Goal: Book appointment/travel/reservation

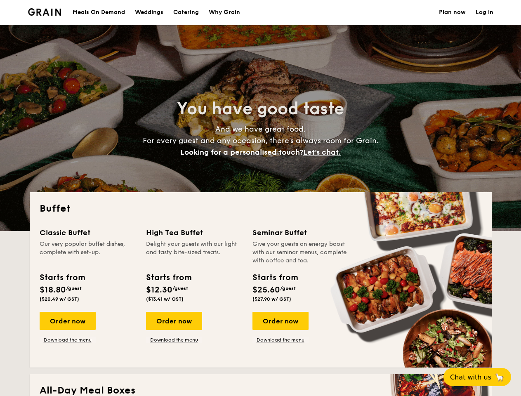
select select
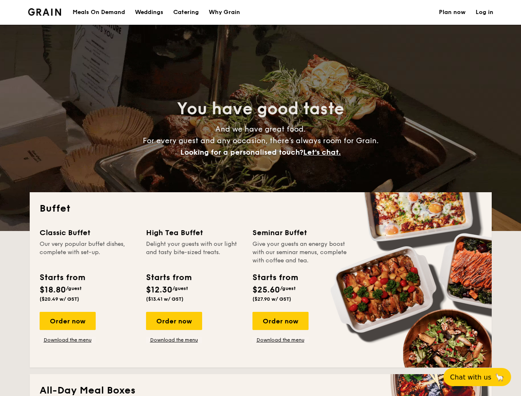
click at [260, 198] on div "Buffet Classic Buffet Our very popular buffet dishes, complete with set-up. Sta…" at bounding box center [261, 279] width 462 height 175
click at [484, 12] on link "Log in" at bounding box center [484, 12] width 18 height 25
click at [324, 152] on span "Let's chat." at bounding box center [322, 152] width 38 height 9
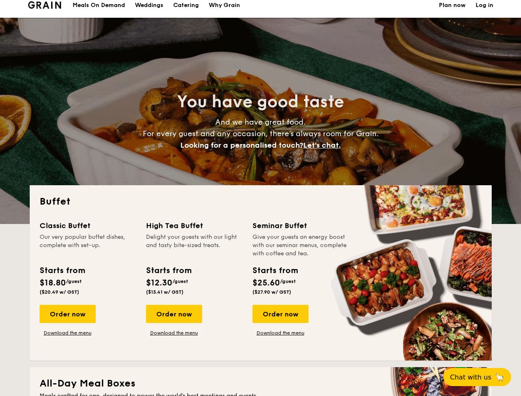
click at [67, 321] on div "Classic Buffet Our very popular buffet dishes, complete with set-up. Starts fro…" at bounding box center [261, 285] width 442 height 131
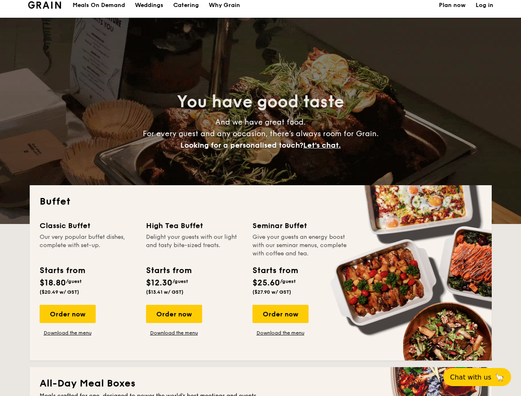
scroll to position [707, 0]
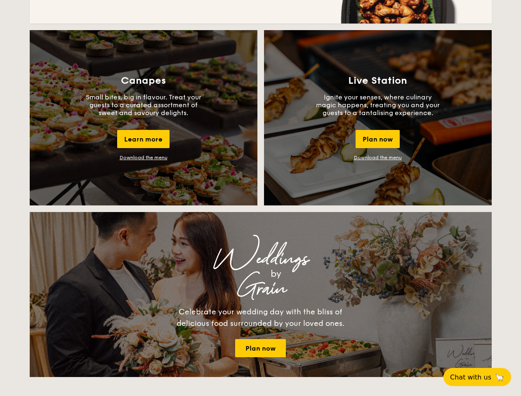
click at [481, 377] on span "Chat with us" at bounding box center [470, 377] width 41 height 8
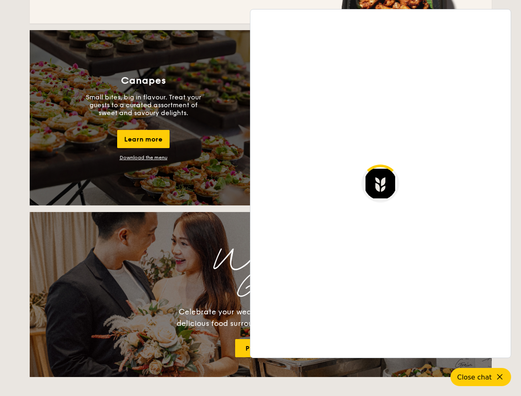
scroll to position [1415, 0]
